Goal: Information Seeking & Learning: Learn about a topic

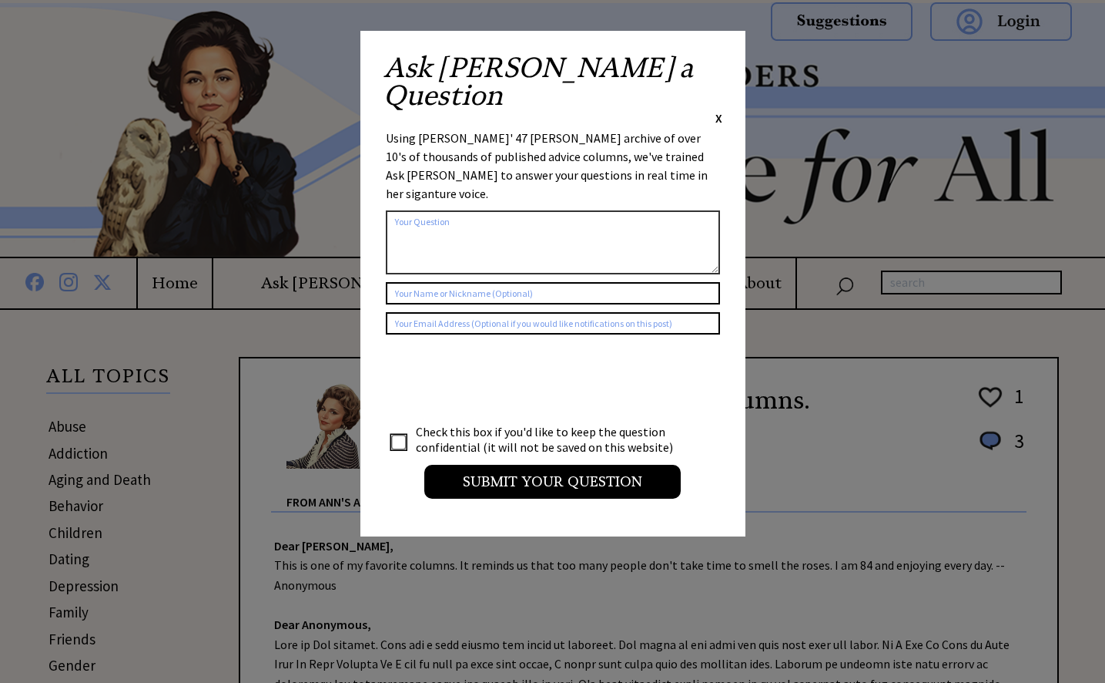
click at [716, 110] on span "X" at bounding box center [719, 117] width 7 height 15
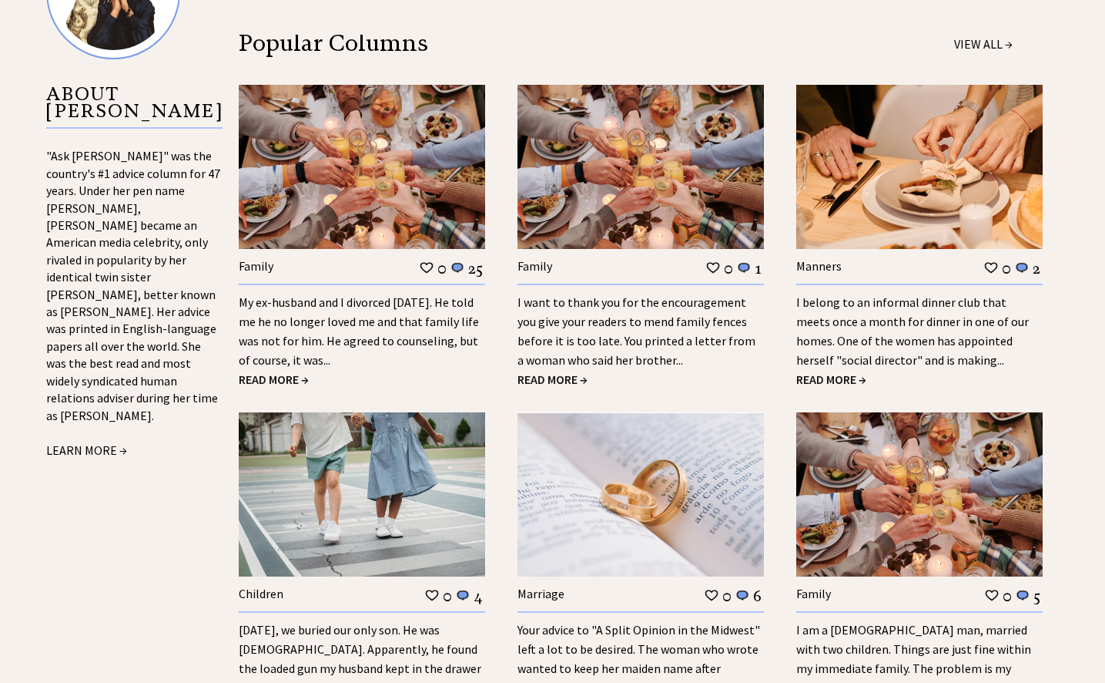
scroll to position [1618, 0]
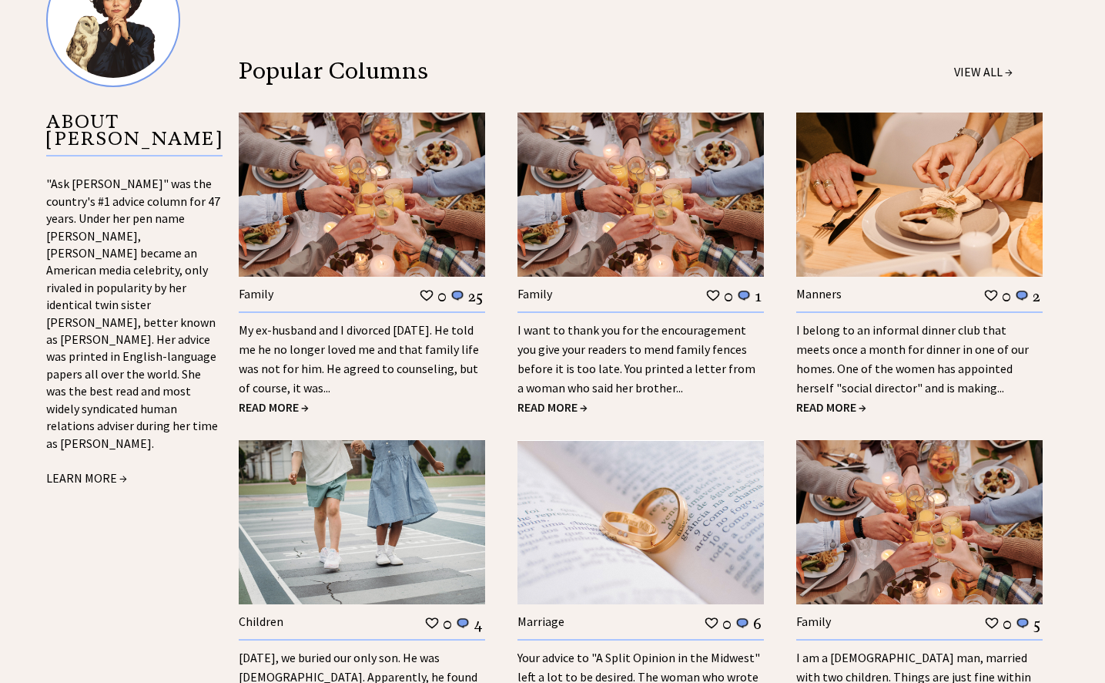
click at [828, 401] on span "READ MORE →" at bounding box center [832, 406] width 70 height 15
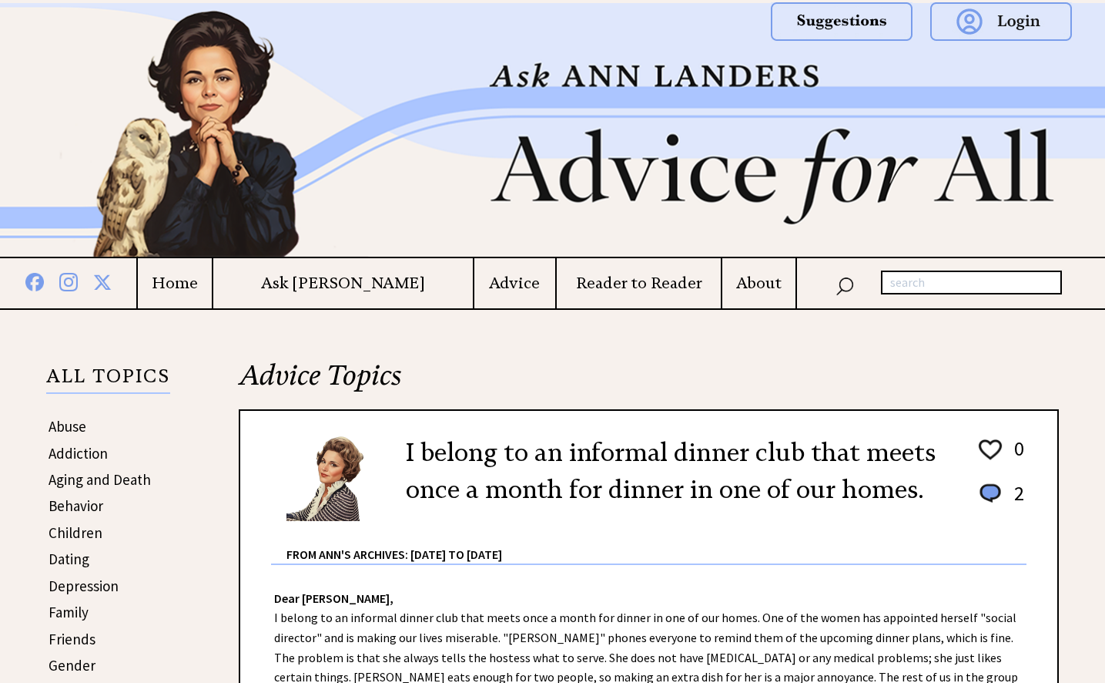
click at [475, 286] on h4 "Advice" at bounding box center [516, 282] width 82 height 19
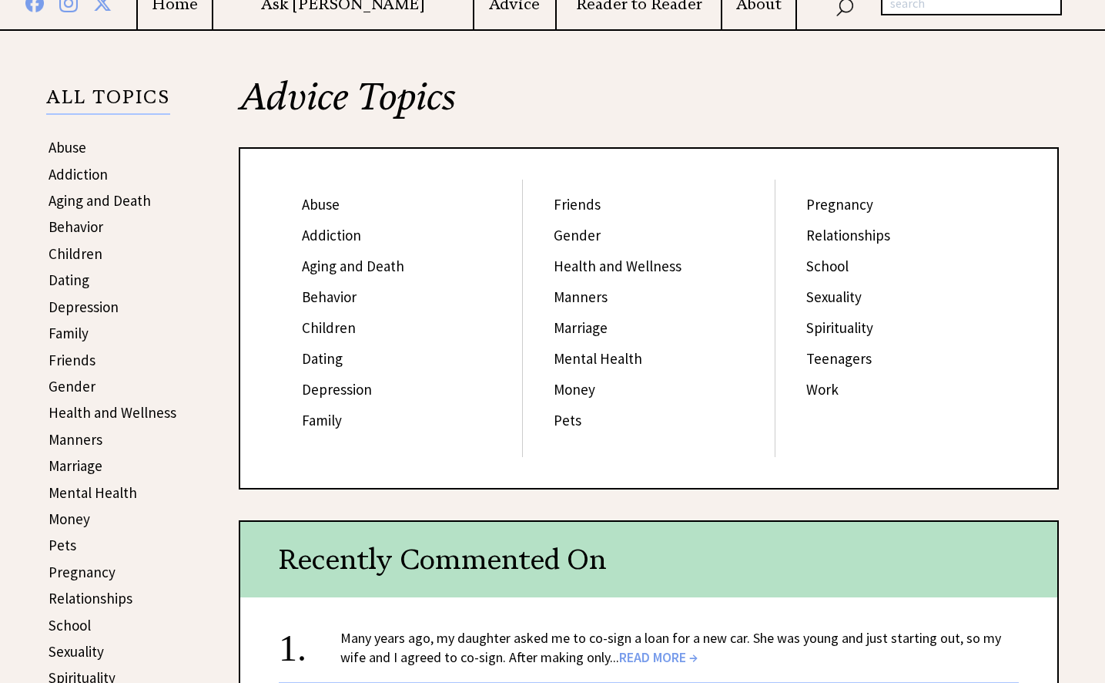
scroll to position [385, 0]
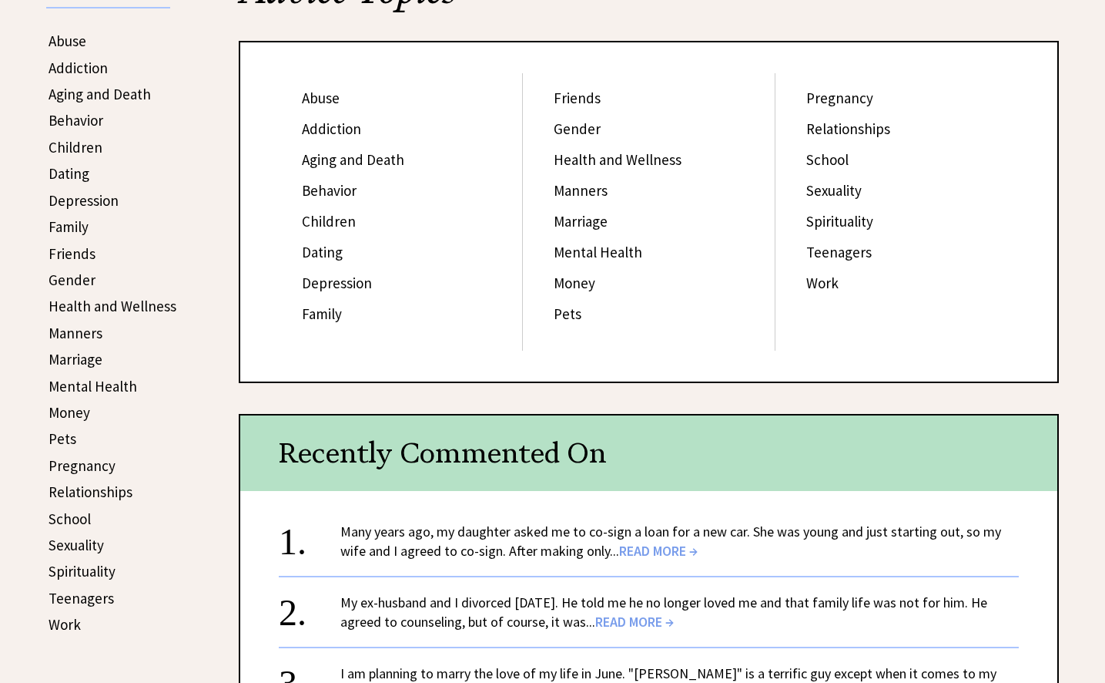
click at [594, 191] on link "Manners" at bounding box center [581, 190] width 54 height 18
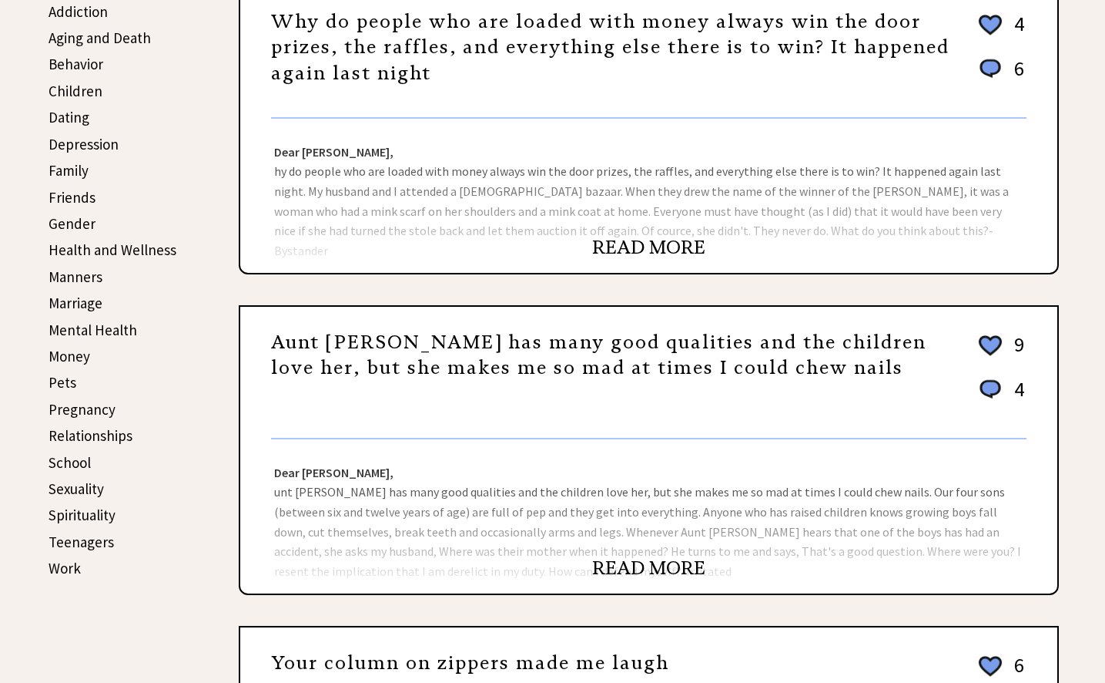
scroll to position [462, 0]
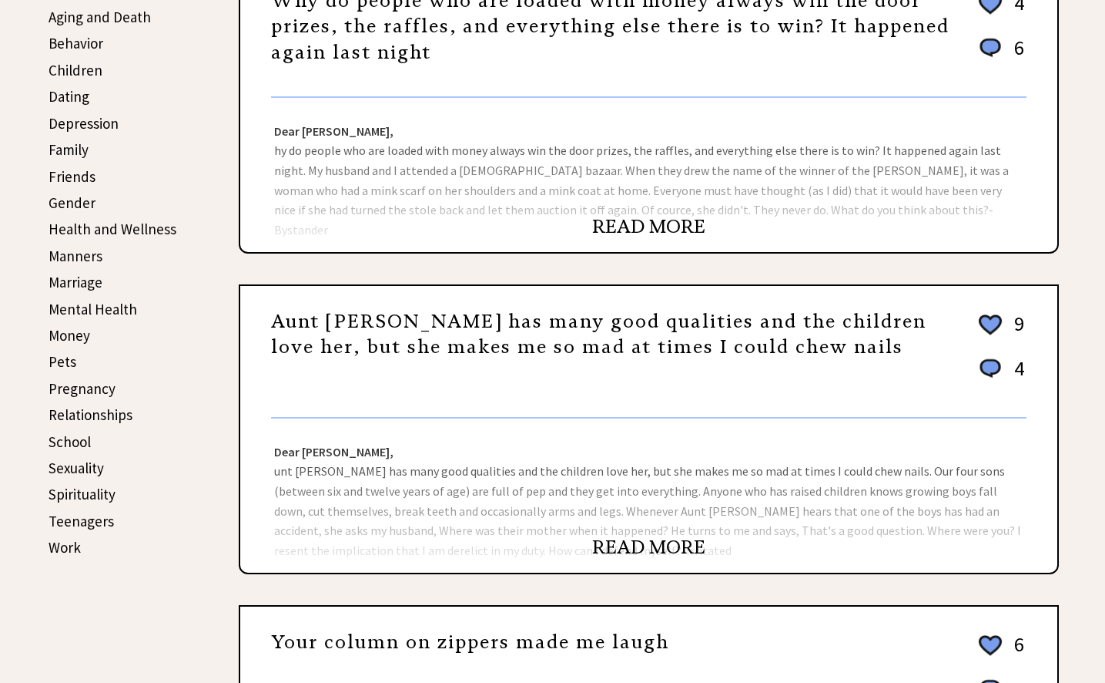
click at [655, 220] on link "READ MORE" at bounding box center [648, 226] width 113 height 23
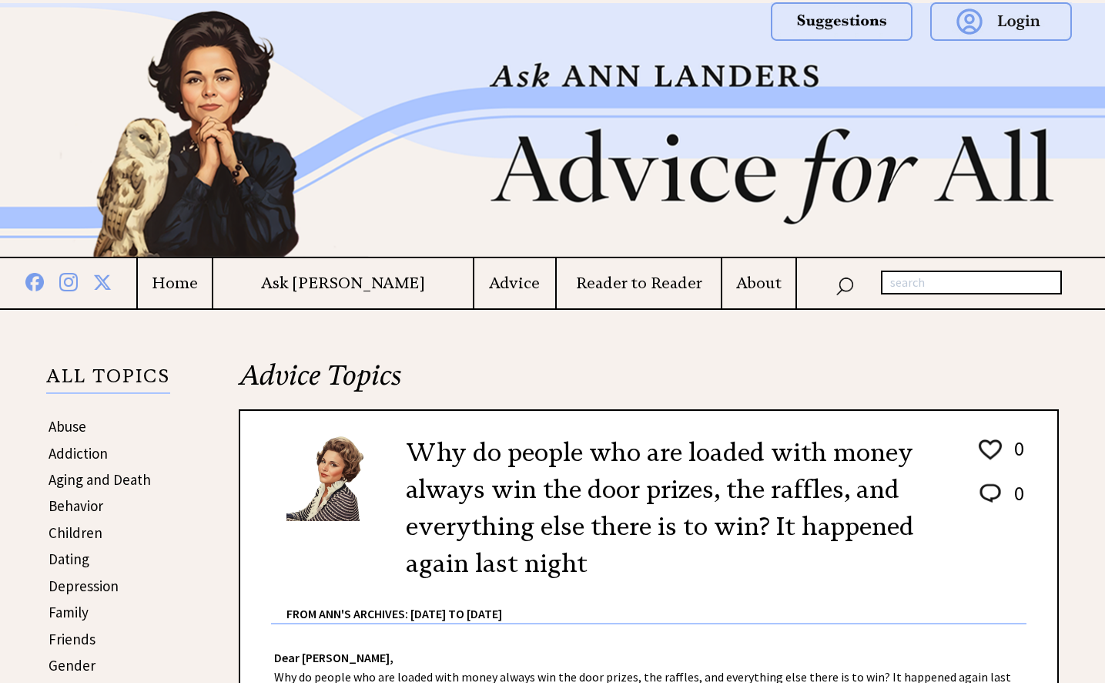
click at [475, 279] on h4 "Advice" at bounding box center [516, 282] width 82 height 19
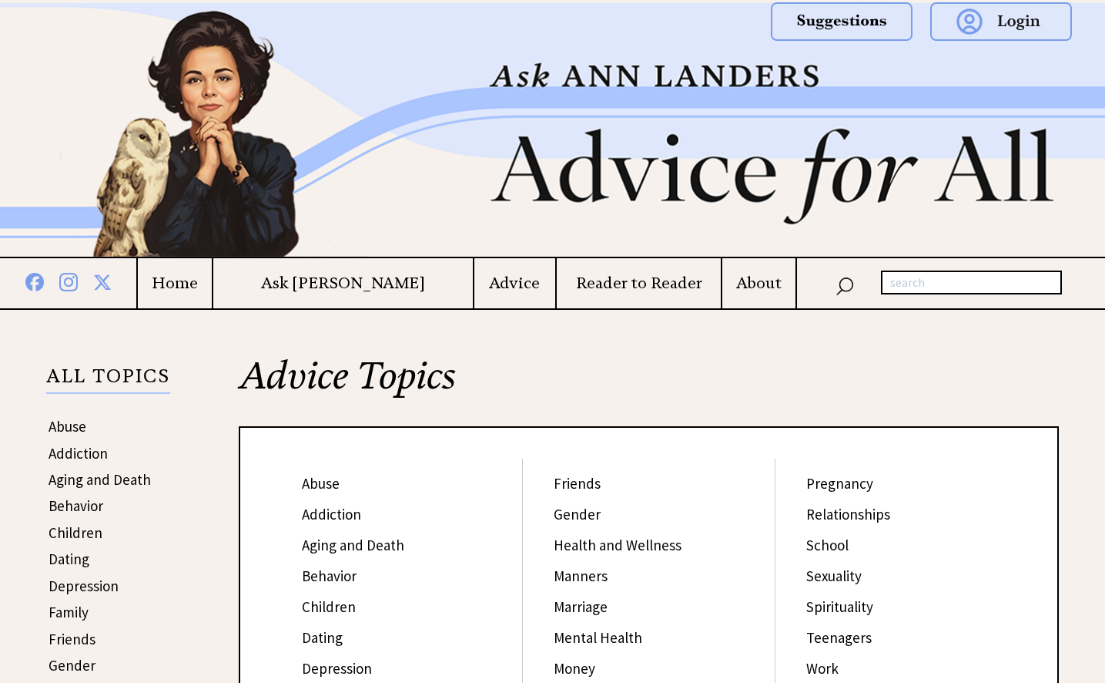
scroll to position [385, 0]
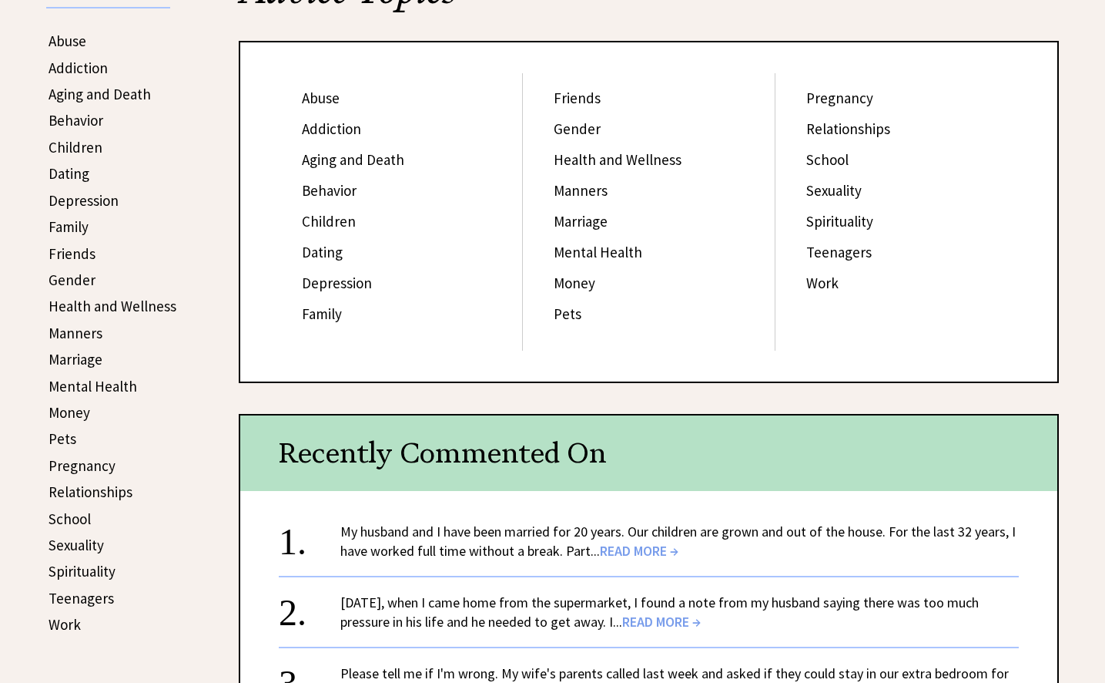
click at [589, 190] on link "Manners" at bounding box center [581, 190] width 54 height 18
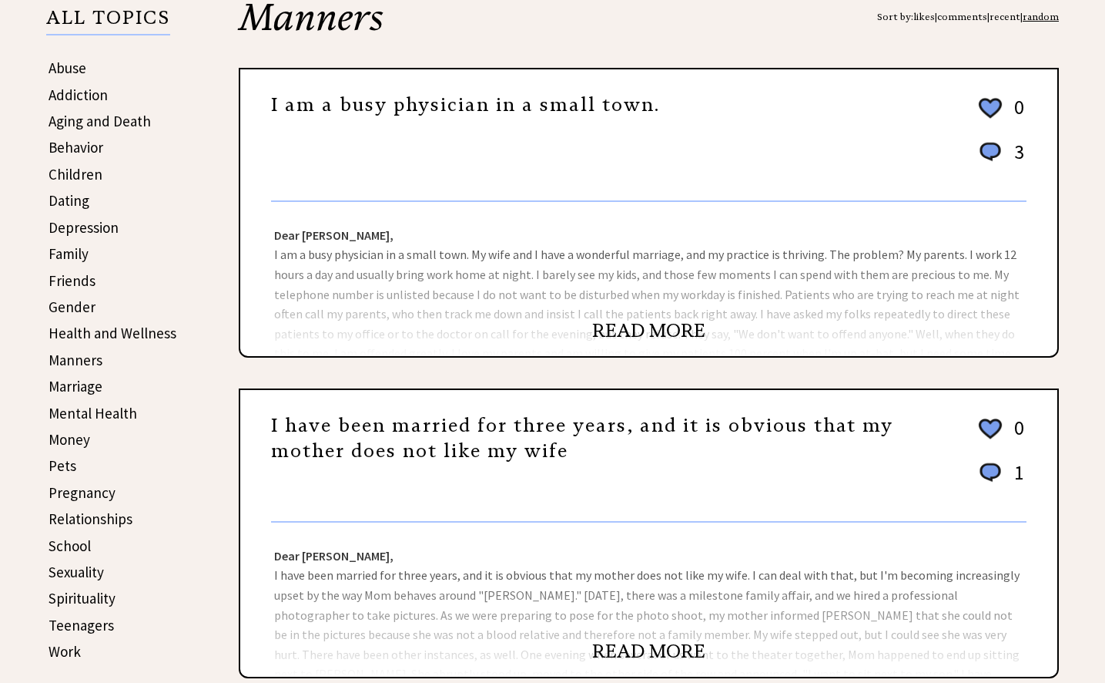
scroll to position [385, 0]
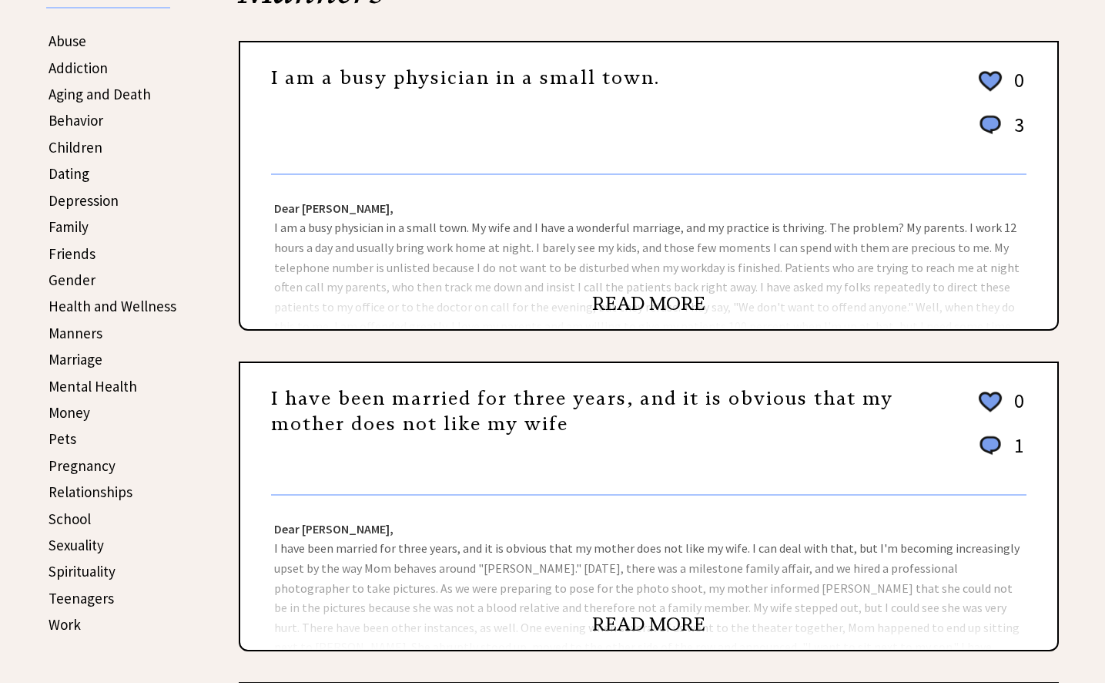
click at [652, 304] on link "READ MORE" at bounding box center [648, 303] width 113 height 23
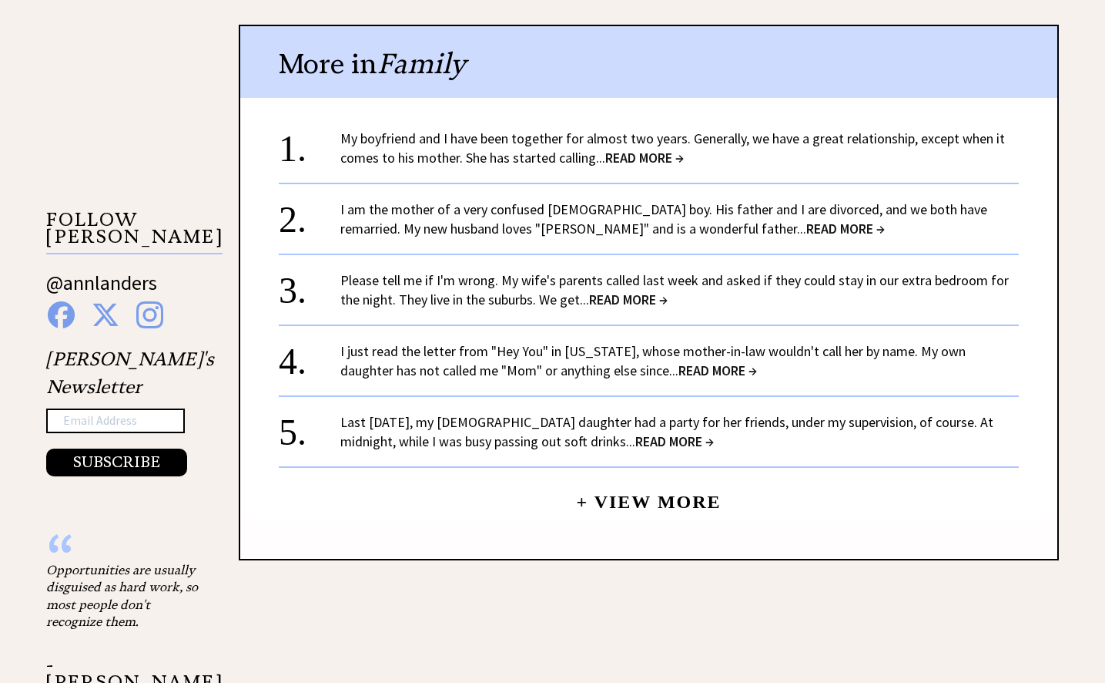
scroll to position [1463, 0]
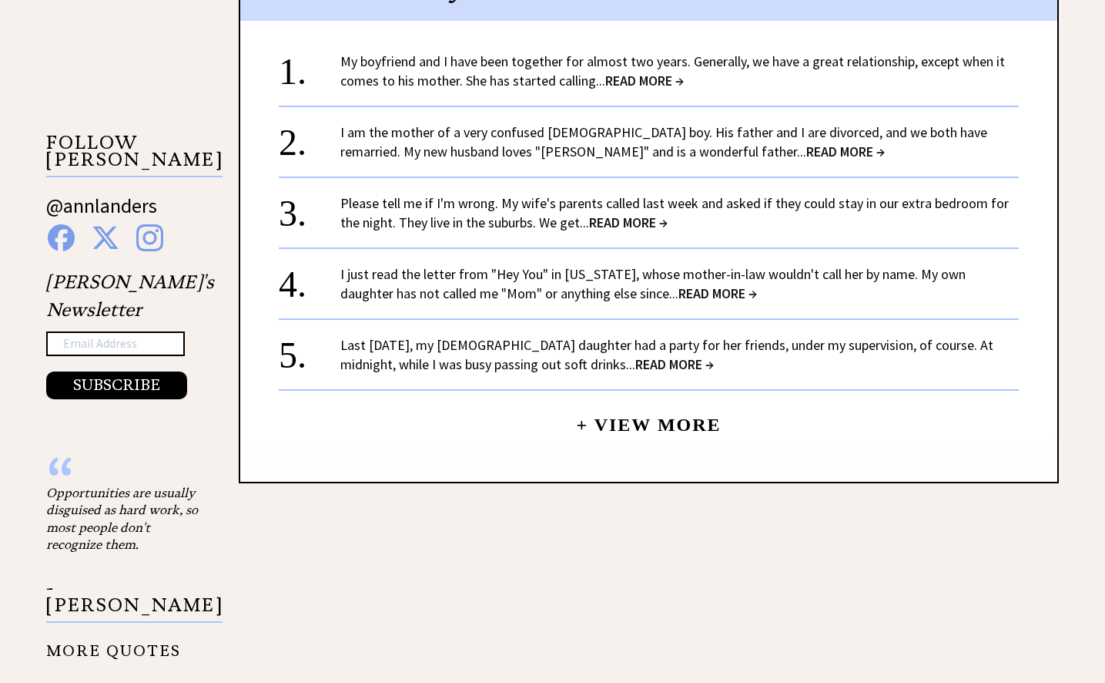
click at [663, 79] on span "READ MORE →" at bounding box center [644, 81] width 79 height 18
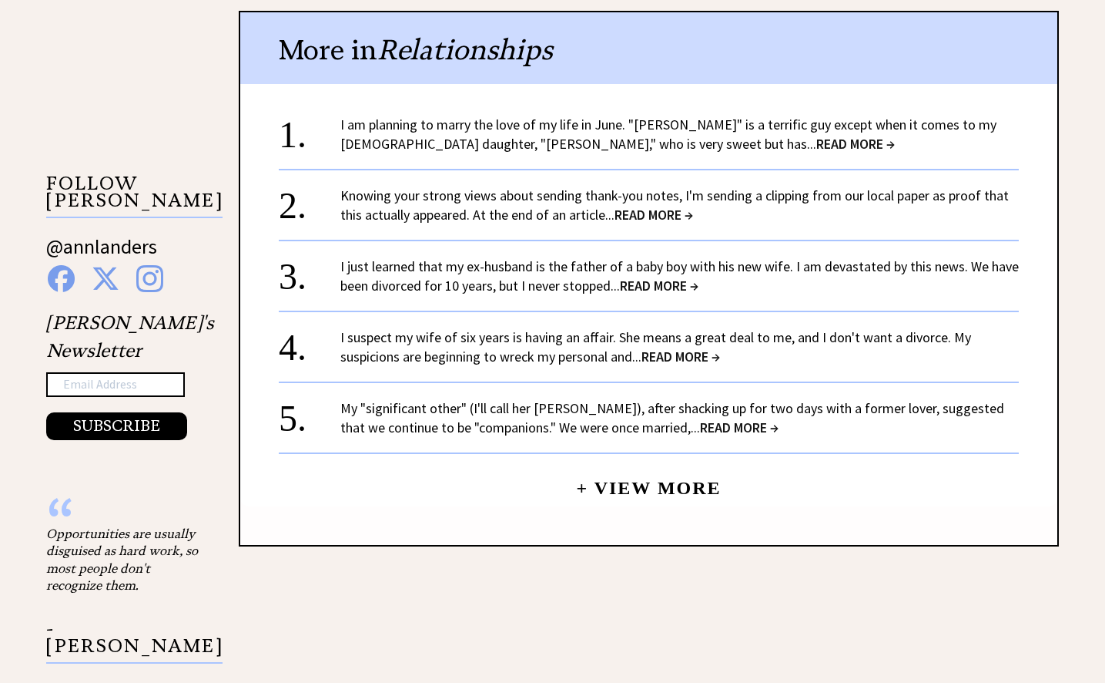
scroll to position [1464, 0]
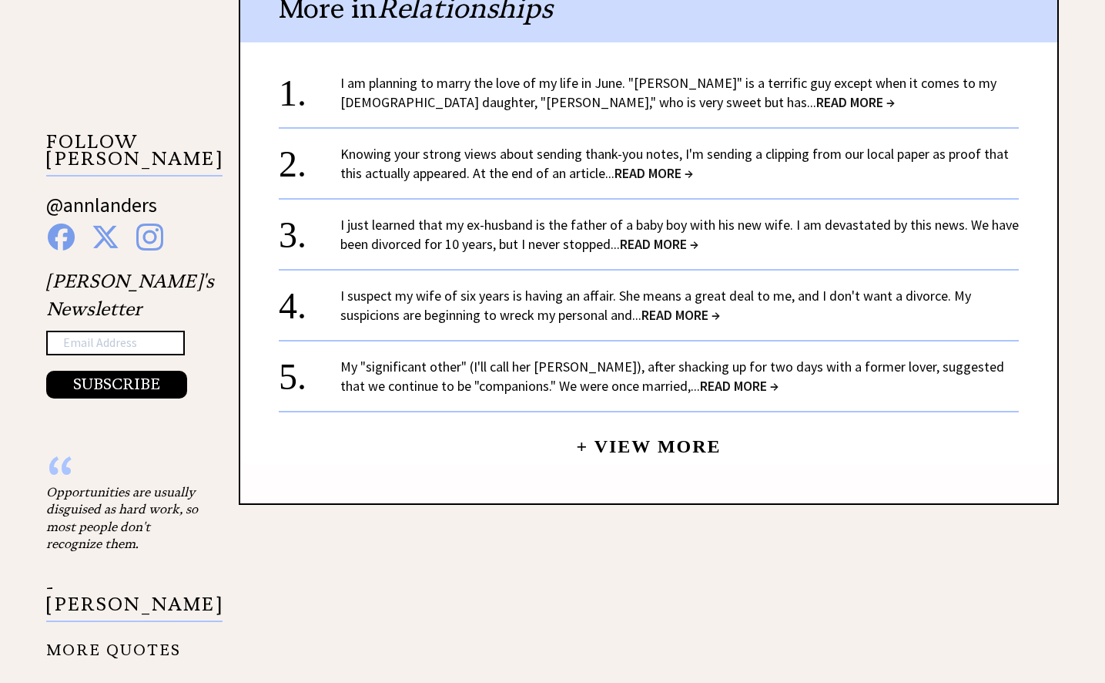
click at [817, 95] on span "READ MORE →" at bounding box center [856, 102] width 79 height 18
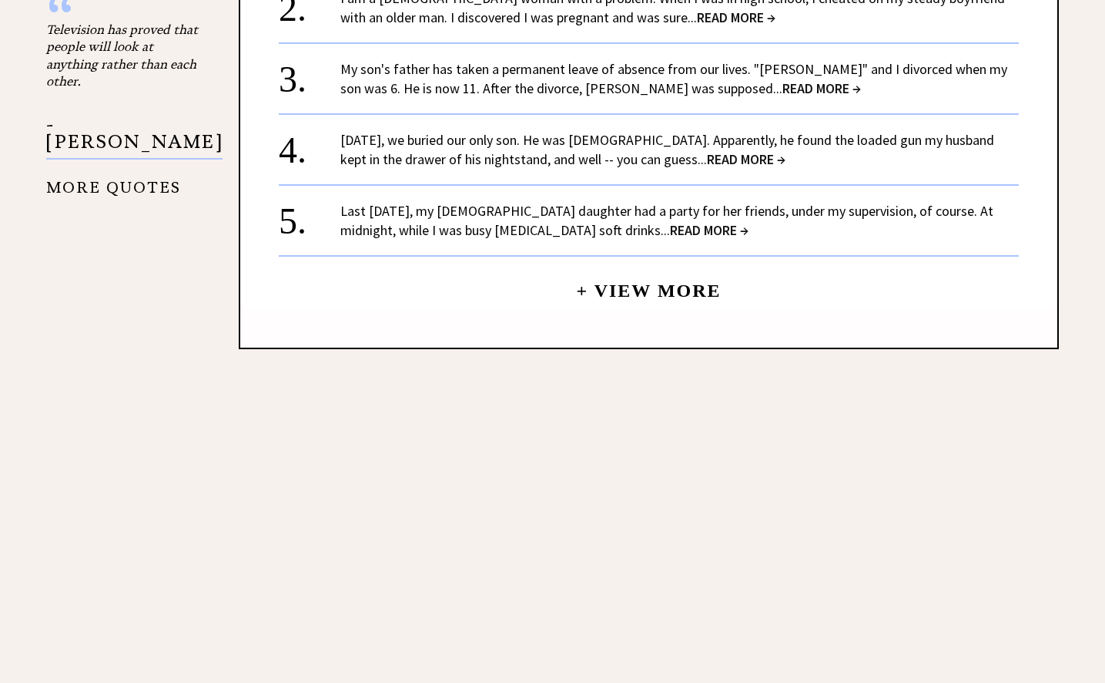
scroll to position [2003, 0]
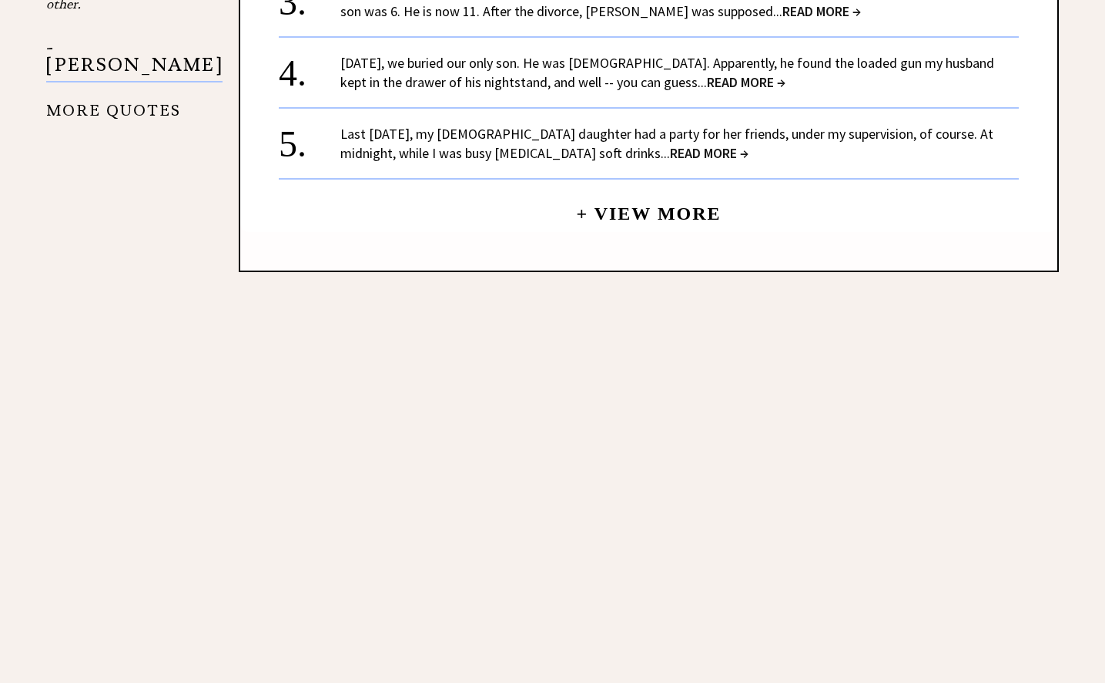
click at [670, 144] on span "READ MORE →" at bounding box center [709, 153] width 79 height 18
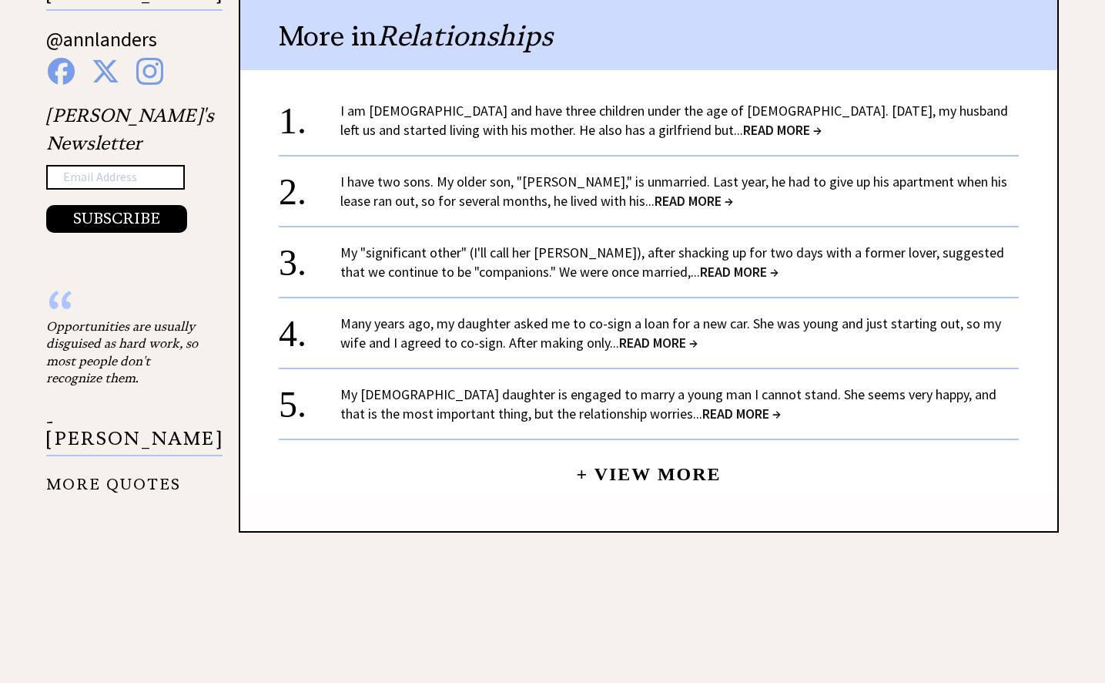
scroll to position [1694, 0]
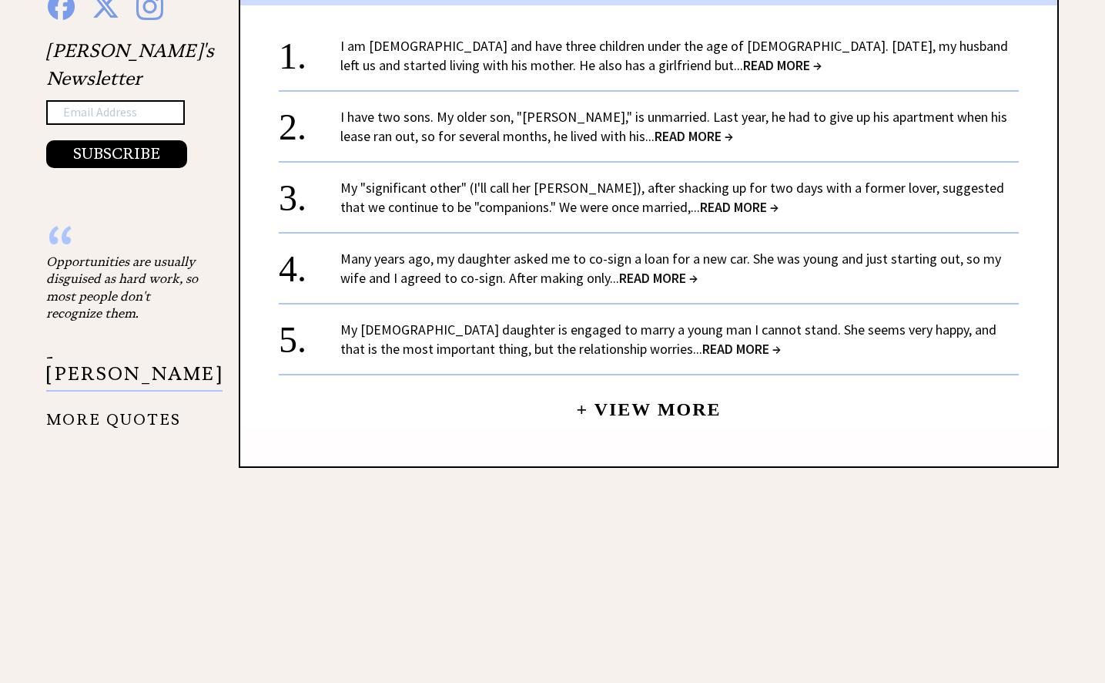
click at [655, 127] on span "READ MORE →" at bounding box center [694, 136] width 79 height 18
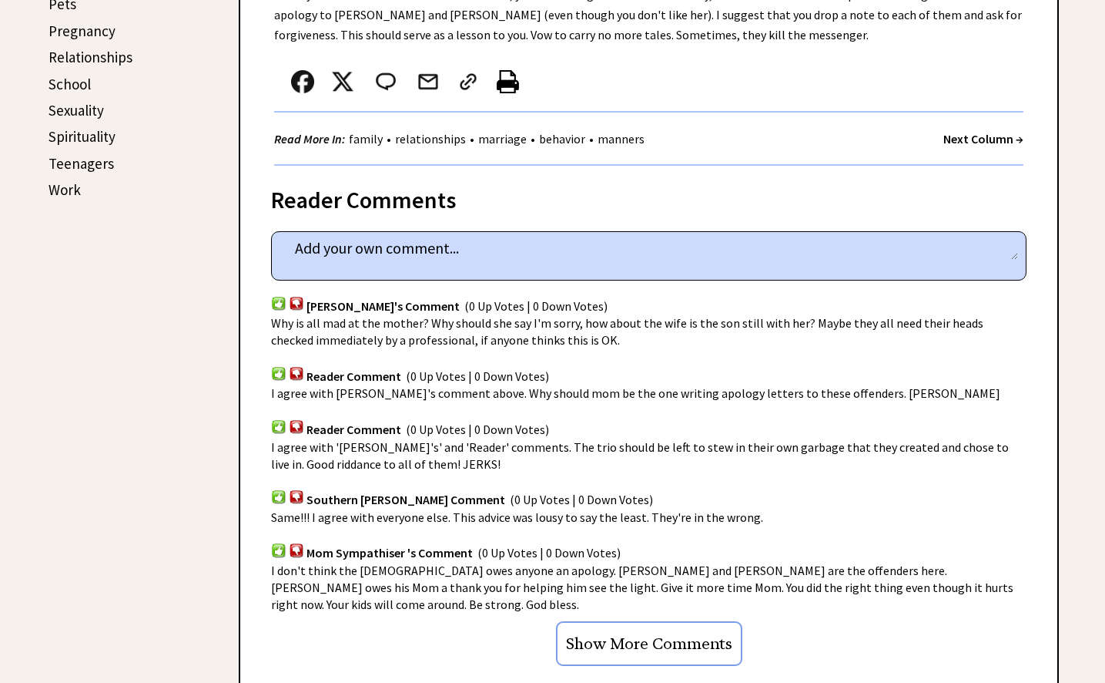
scroll to position [847, 0]
